Goal: Task Accomplishment & Management: Manage account settings

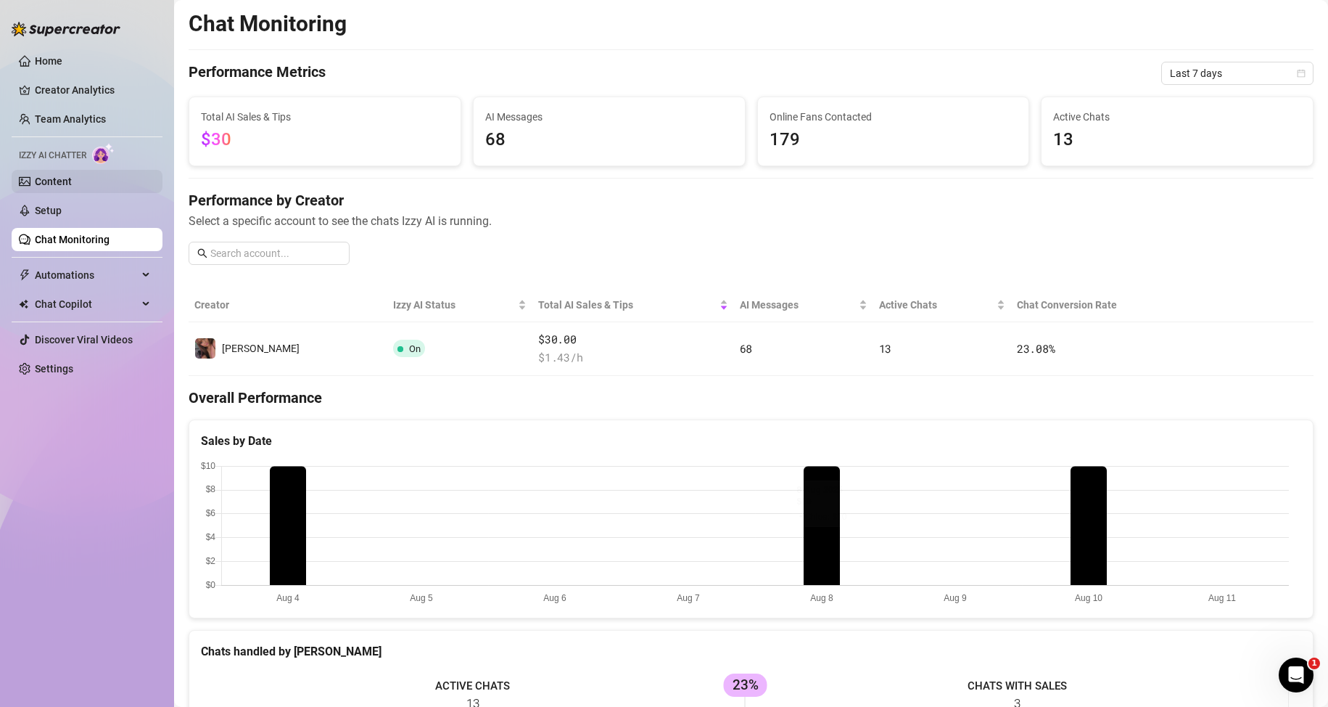
click at [52, 183] on link "Content" at bounding box center [53, 182] width 37 height 12
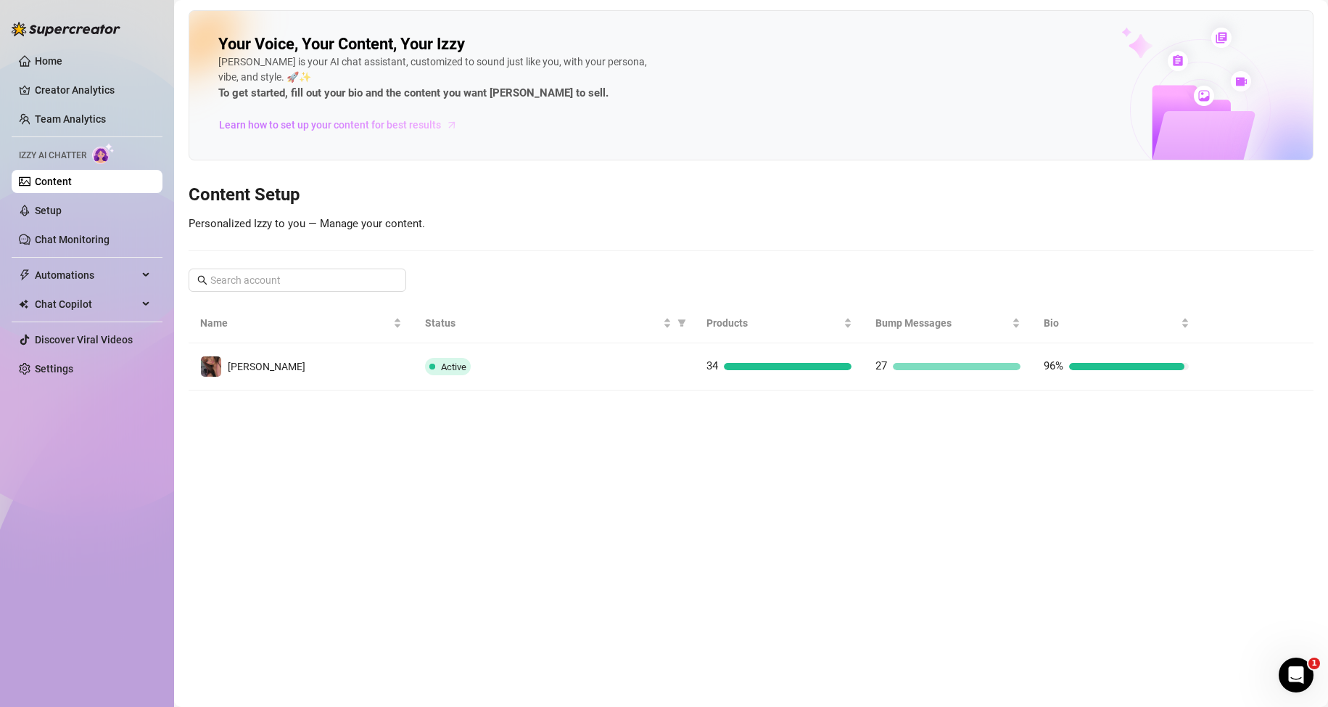
click at [340, 128] on span "Learn how to set up your content for best results" at bounding box center [330, 125] width 222 height 16
click at [86, 238] on link "Chat Monitoring" at bounding box center [72, 240] width 75 height 12
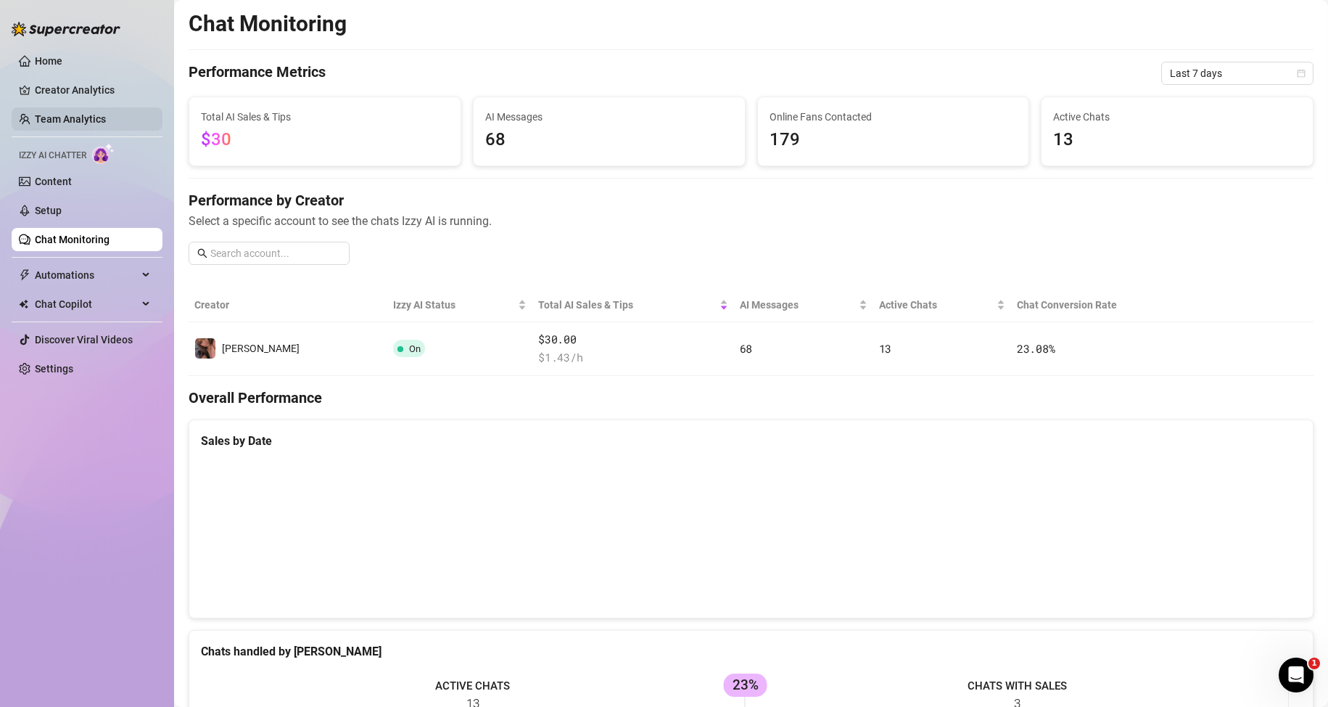
click at [91, 117] on link "Team Analytics" at bounding box center [70, 119] width 71 height 12
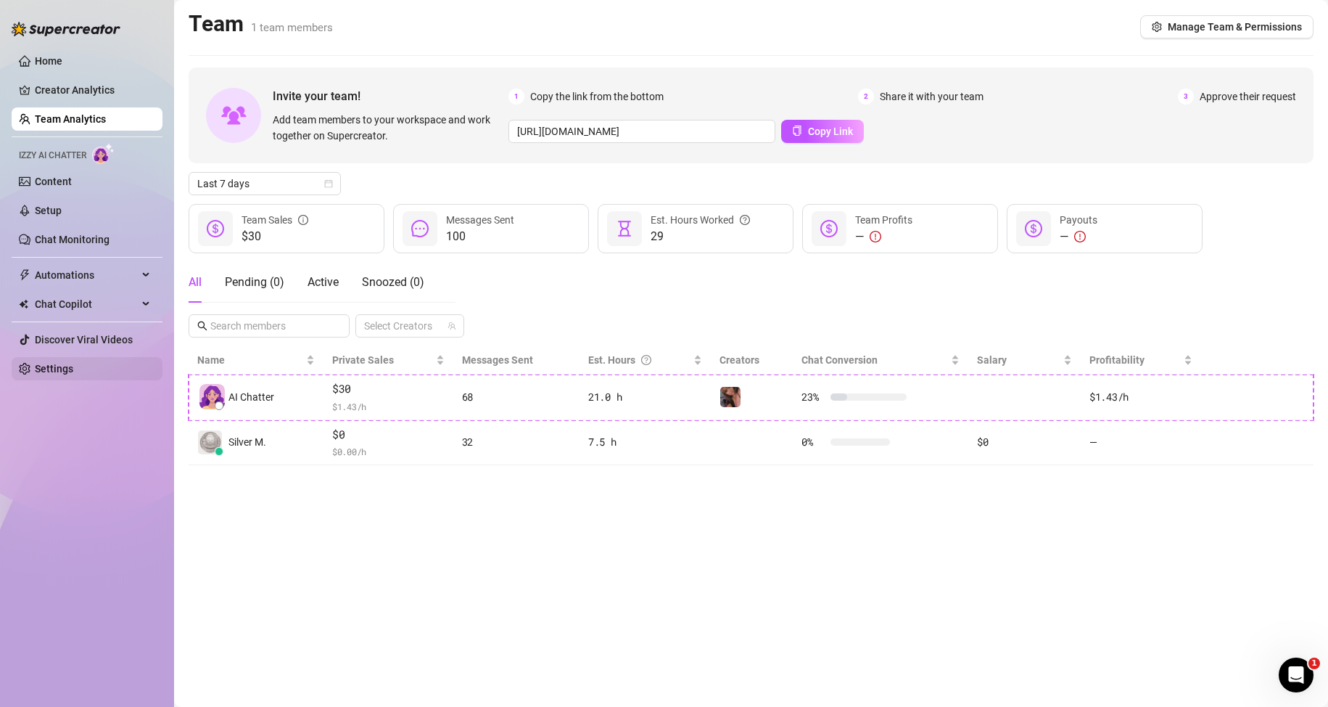
click at [73, 374] on link "Settings" at bounding box center [54, 369] width 38 height 12
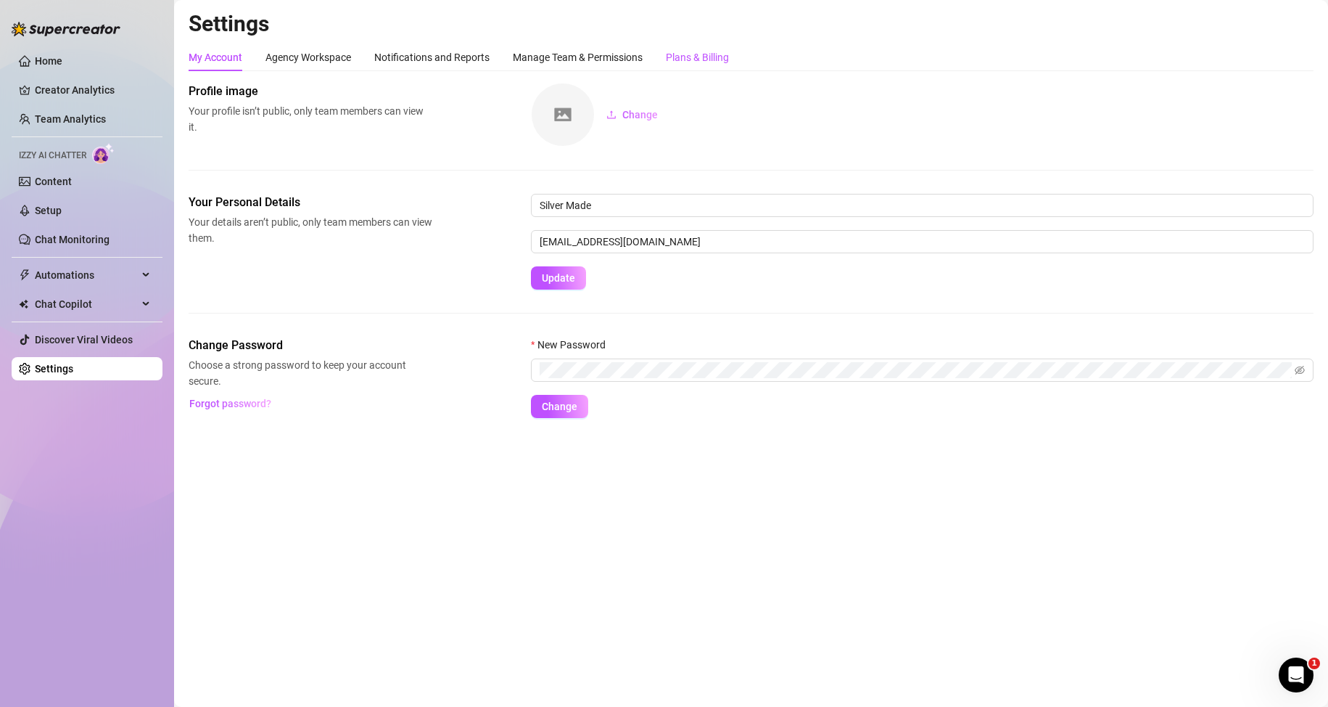
click at [715, 59] on div "Plans & Billing" at bounding box center [697, 57] width 63 height 16
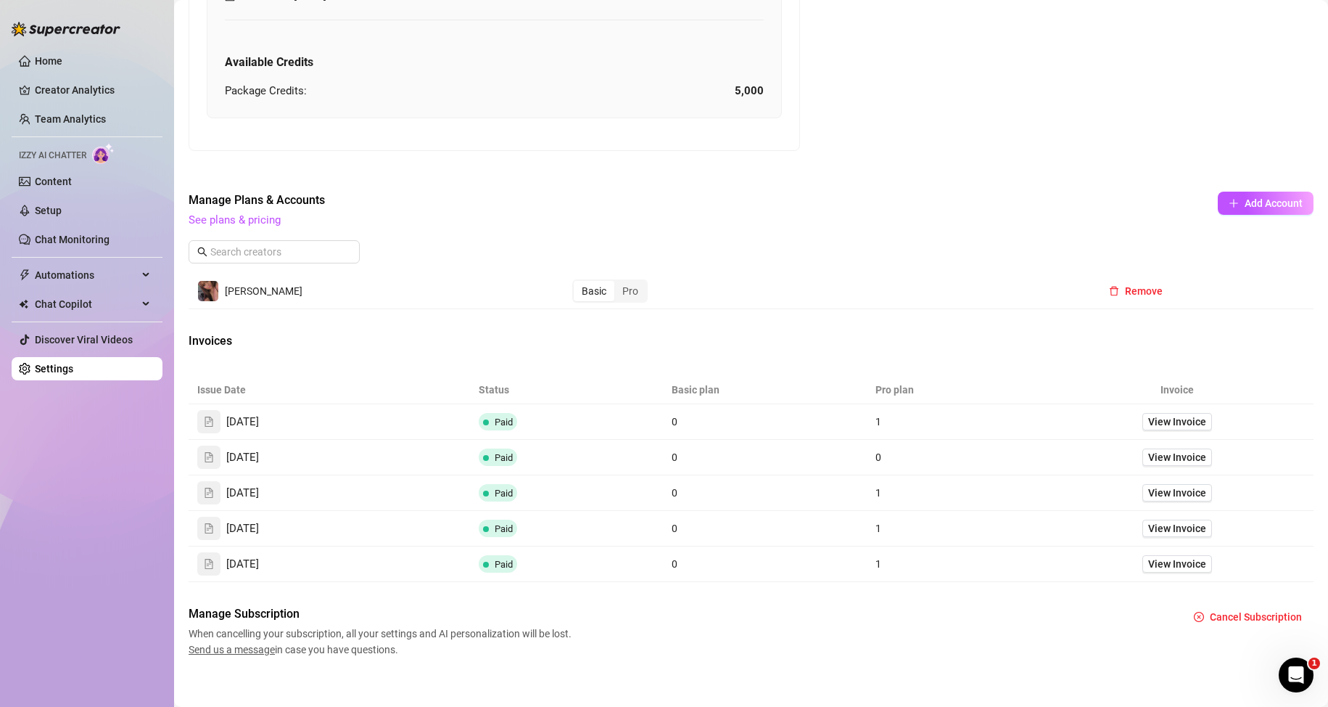
scroll to position [568, 0]
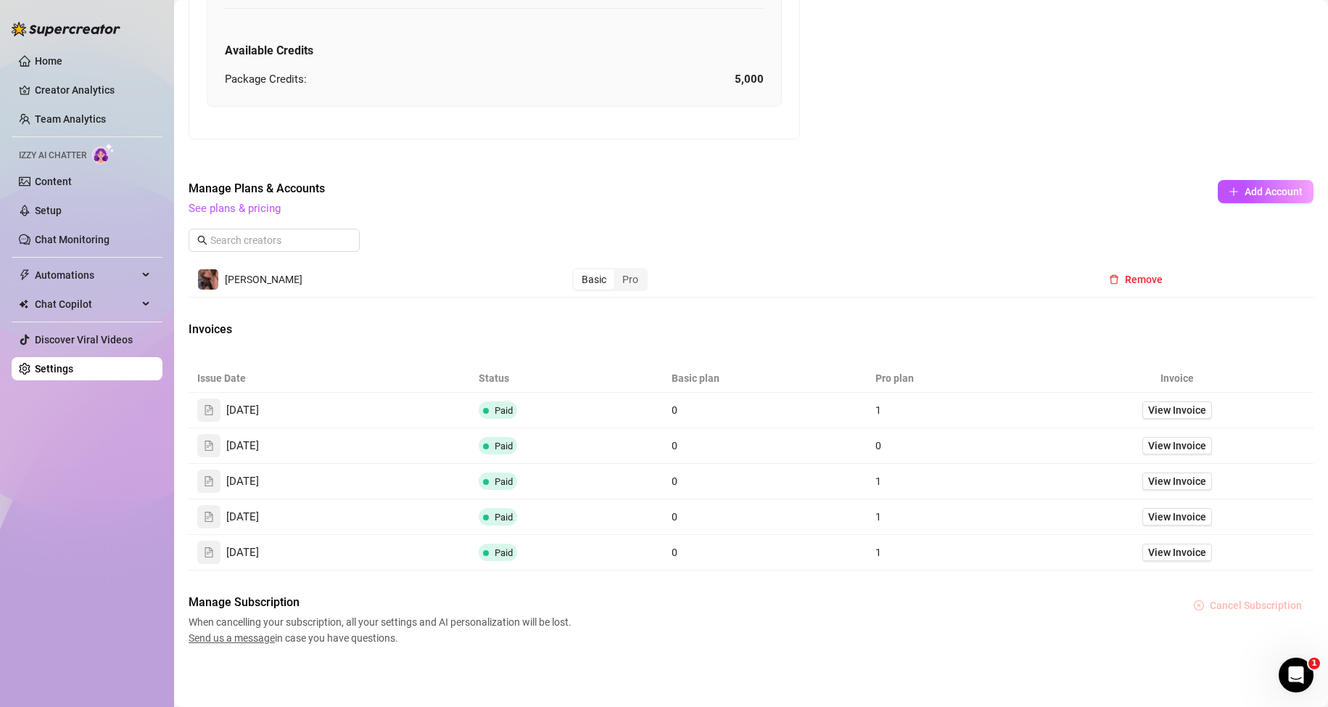
click at [1217, 601] on span "Cancel Subscription" at bounding box center [1256, 605] width 92 height 12
click at [1317, 575] on button "OK" at bounding box center [1308, 567] width 24 height 17
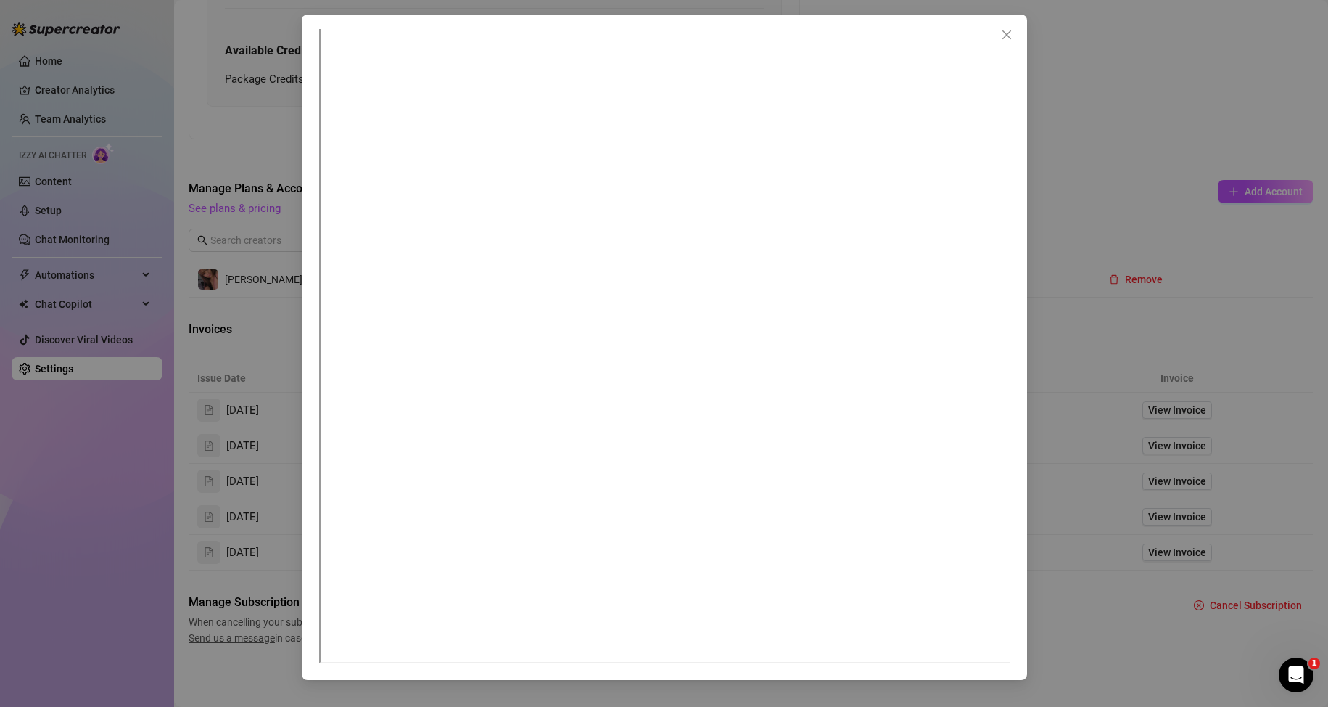
scroll to position [8, 0]
click at [1003, 31] on icon "close" at bounding box center [1007, 35] width 12 height 12
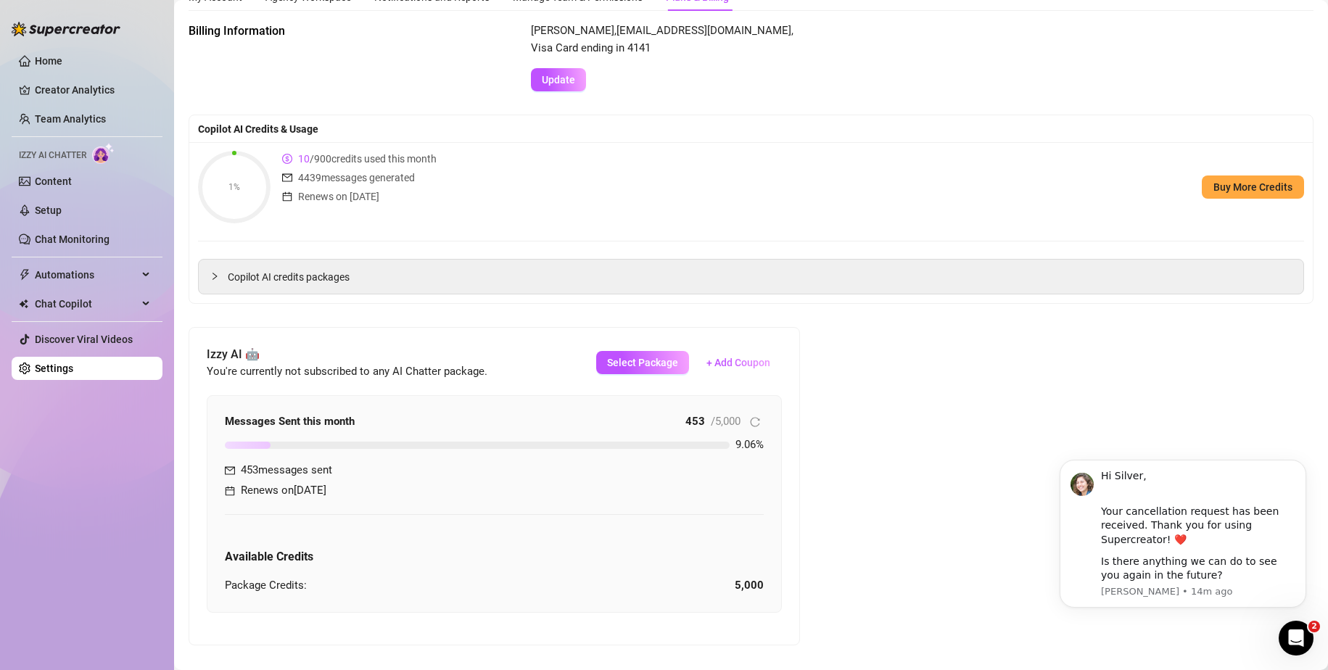
scroll to position [0, 0]
